Goal: Task Accomplishment & Management: Manage account settings

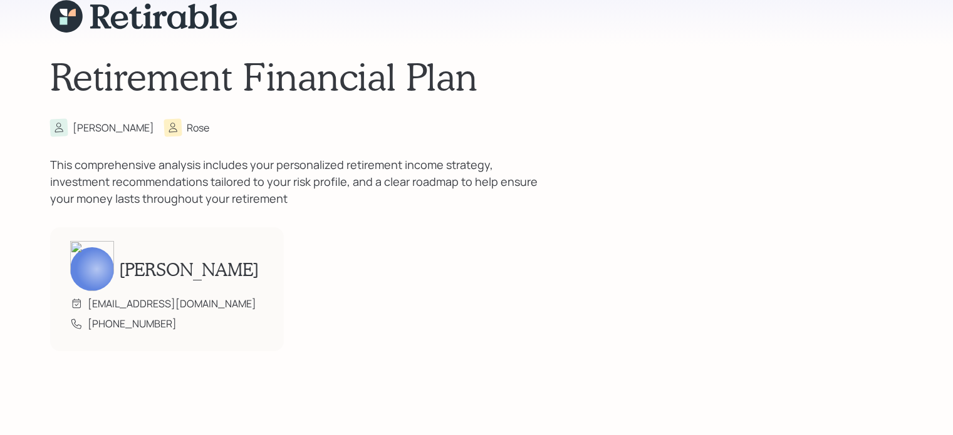
scroll to position [4234, 0]
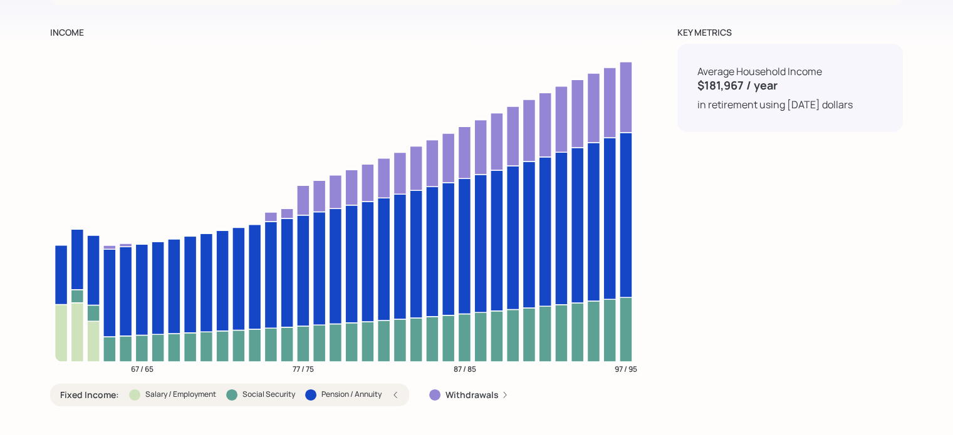
click at [693, 205] on div "KEY METRICS Average Household Income $181,967 / year in retirement using [DATE]…" at bounding box center [789, 221] width 225 height 391
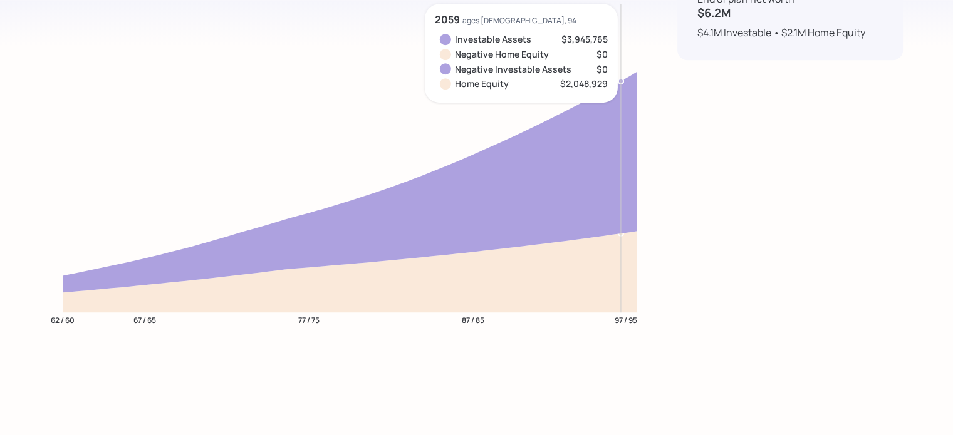
scroll to position [5586, 0]
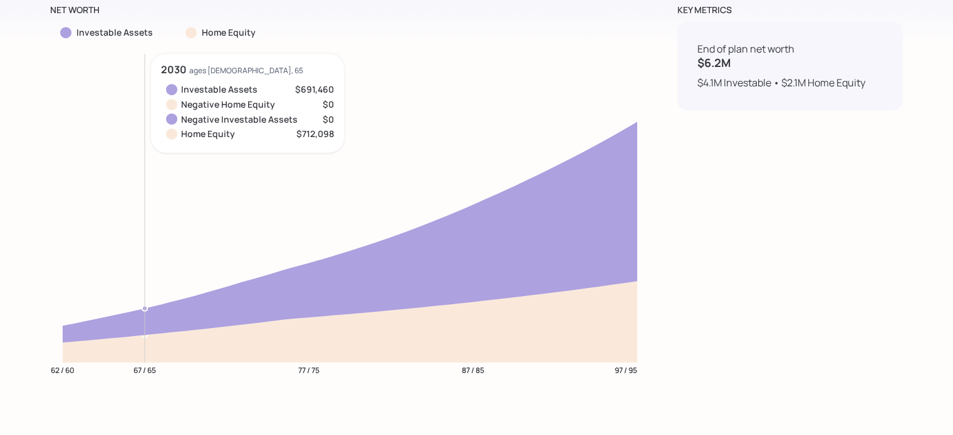
click at [148, 125] on icon "62 / 60 67 / 65 77 / 75 87 / 85 97 / 95" at bounding box center [343, 224] width 587 height 340
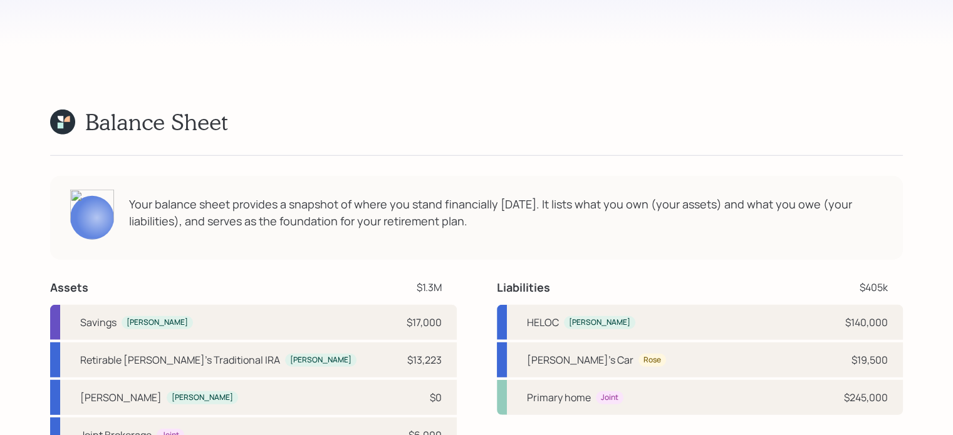
scroll to position [3247, 0]
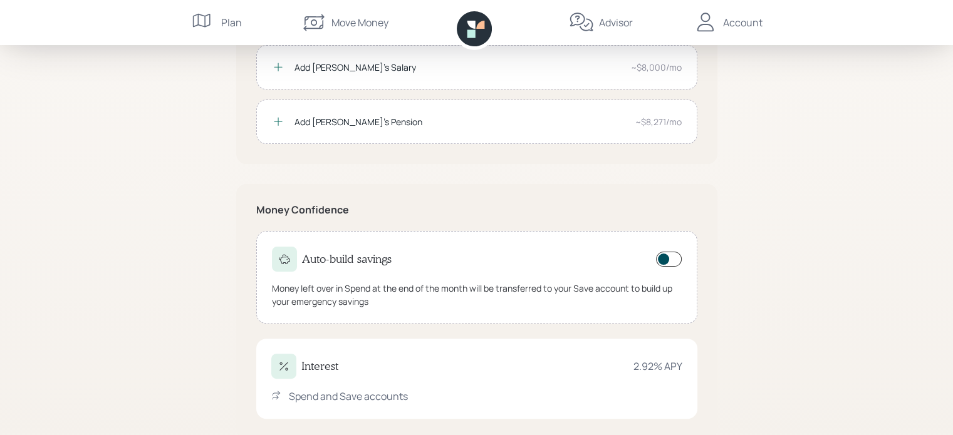
scroll to position [281, 0]
click at [331, 122] on div "Add [PERSON_NAME]'s Pension" at bounding box center [459, 124] width 331 height 13
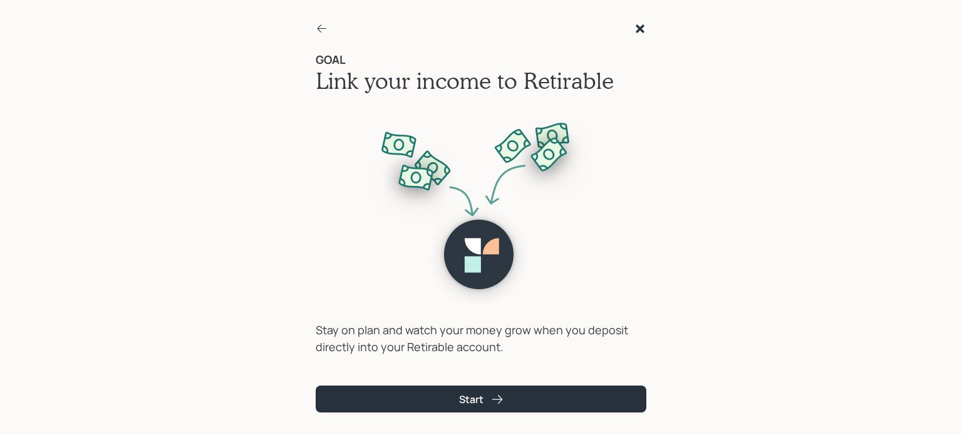
click at [256, 186] on div "GOAL Link your income to Retirable Stay on plan and watch your money grow when …" at bounding box center [481, 217] width 962 height 435
click at [317, 23] on icon at bounding box center [322, 29] width 13 height 13
click at [318, 28] on icon at bounding box center [322, 28] width 9 height 8
click at [639, 27] on icon at bounding box center [640, 28] width 8 height 8
